Goal: Information Seeking & Learning: Learn about a topic

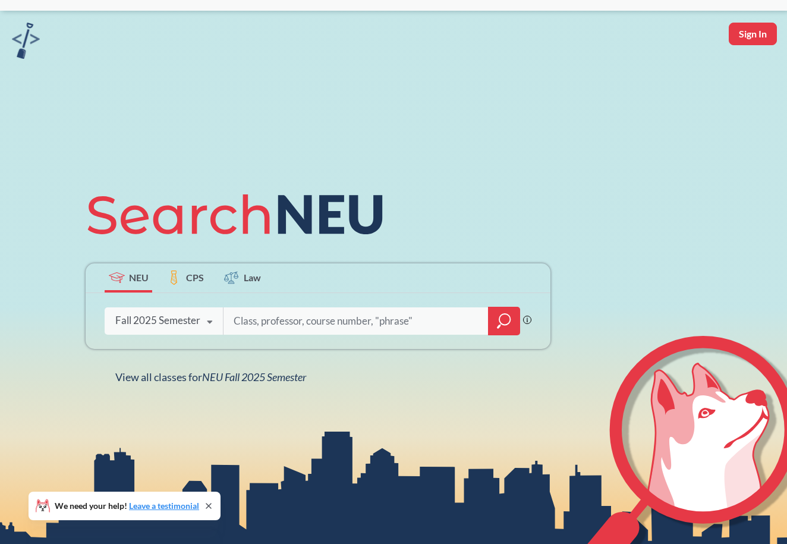
scroll to position [29, 0]
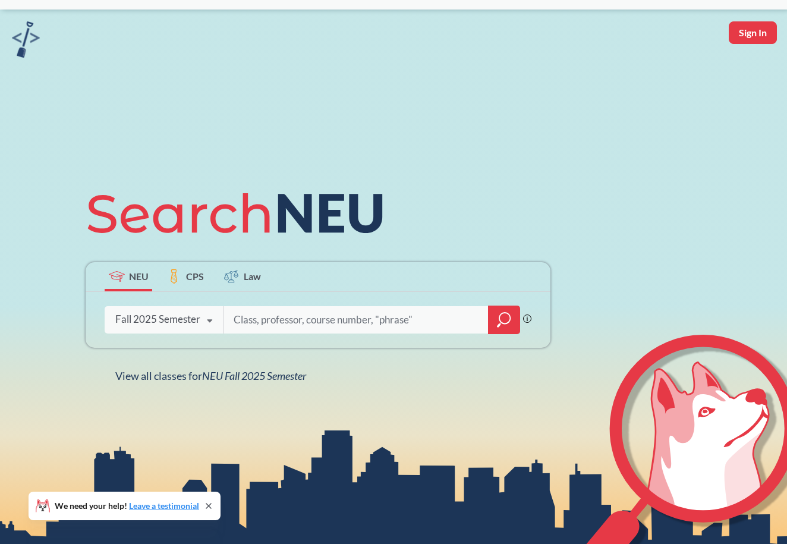
click at [193, 324] on div "Fall 2025 Semester" at bounding box center [157, 319] width 85 height 13
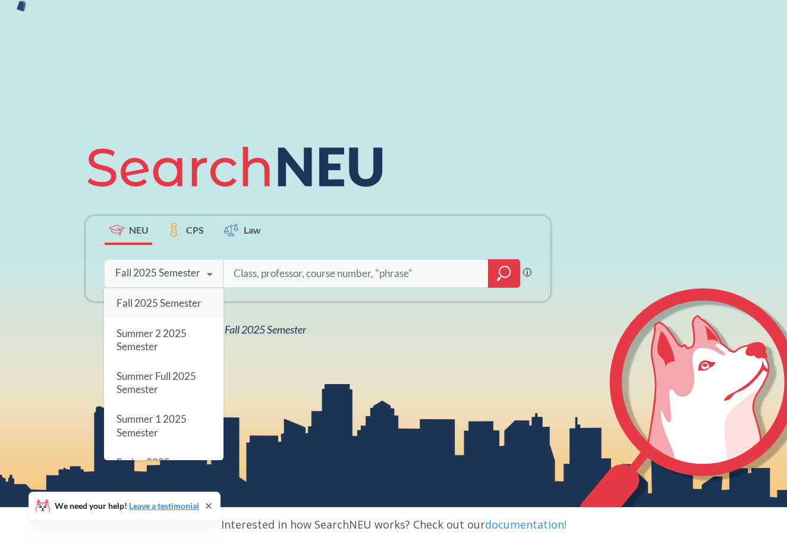
scroll to position [0, 0]
click at [456, 307] on div "NEU CPS Law Phrase search guarantees the exact search appears in the results. E…" at bounding box center [317, 235] width 479 height 202
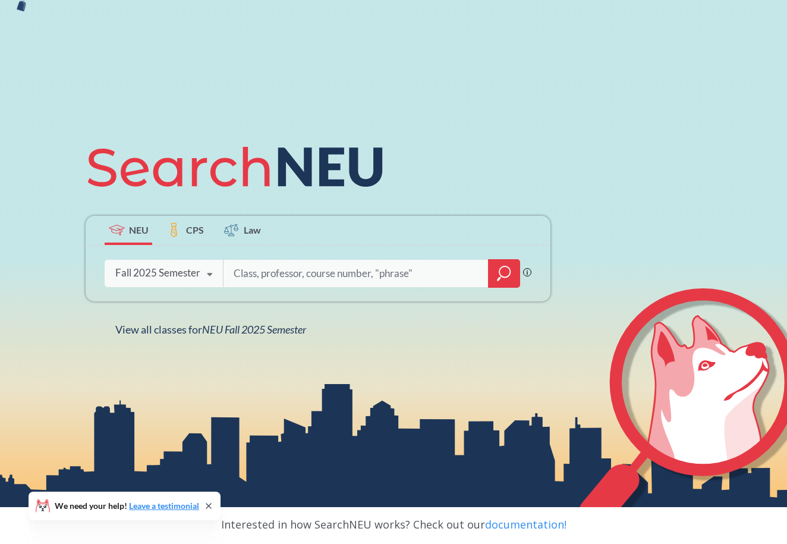
click at [387, 270] on input "search" at bounding box center [355, 273] width 247 height 25
type input "biotech"
click at [506, 275] on icon "magnifying glass" at bounding box center [504, 273] width 14 height 17
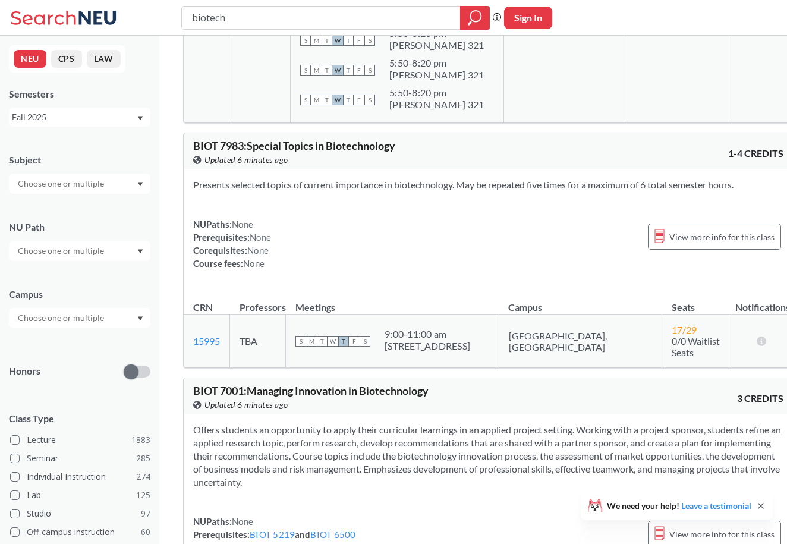
scroll to position [2210, 0]
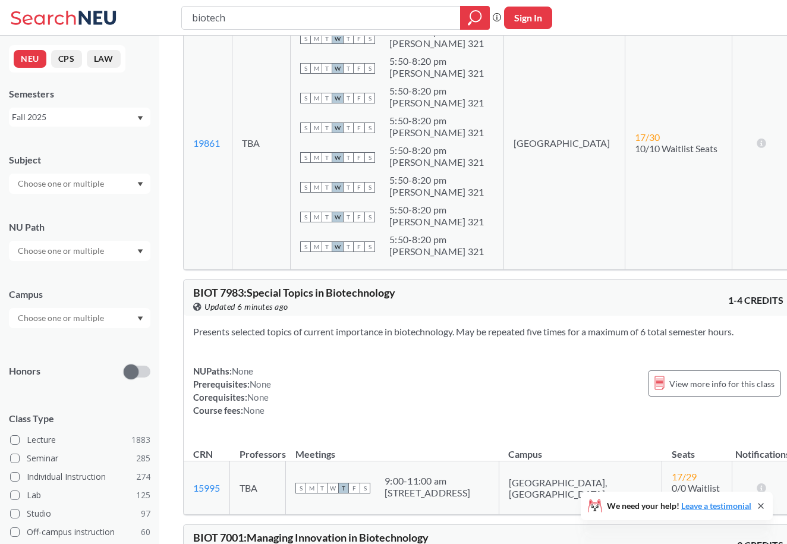
click at [62, 249] on input "text" at bounding box center [62, 251] width 100 height 14
click at [93, 210] on div "NU Path" at bounding box center [79, 235] width 141 height 52
click at [106, 180] on input "text" at bounding box center [62, 184] width 100 height 14
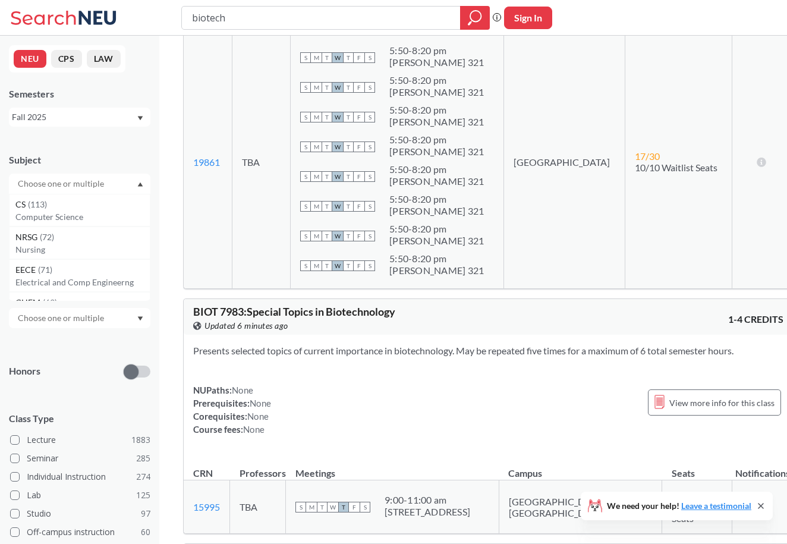
scroll to position [2190, 0]
type input "n"
type input "bio"
click at [36, 270] on span "BIOT" at bounding box center [25, 269] width 21 height 13
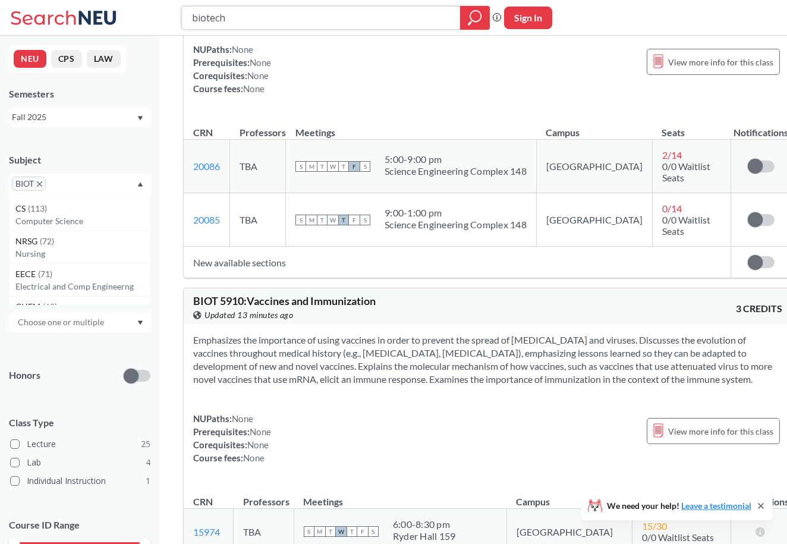
scroll to position [8092, 0]
